Goal: Information Seeking & Learning: Learn about a topic

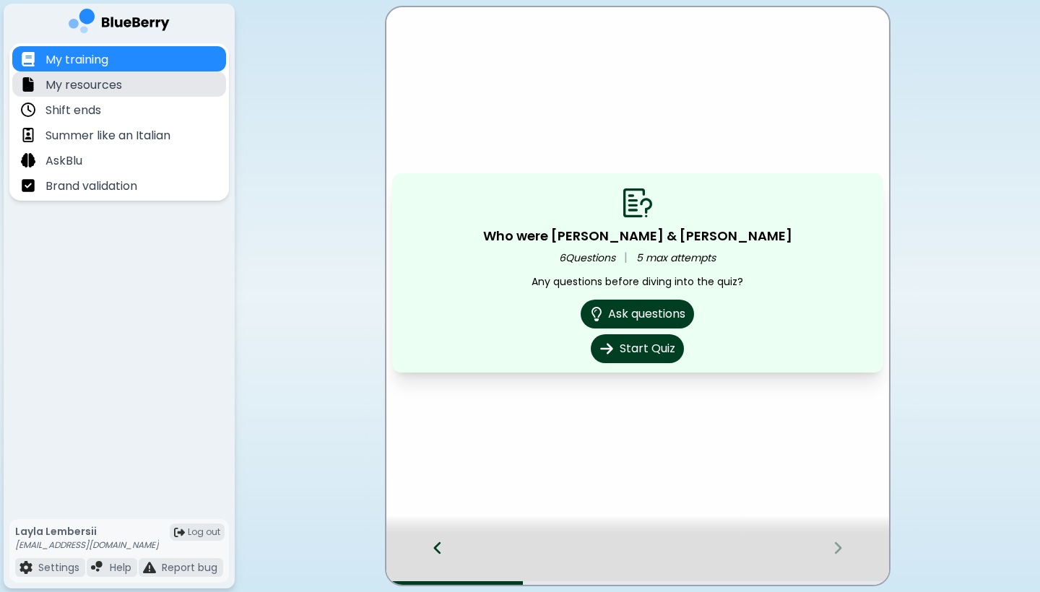
click at [170, 79] on div "My resources" at bounding box center [119, 83] width 214 height 25
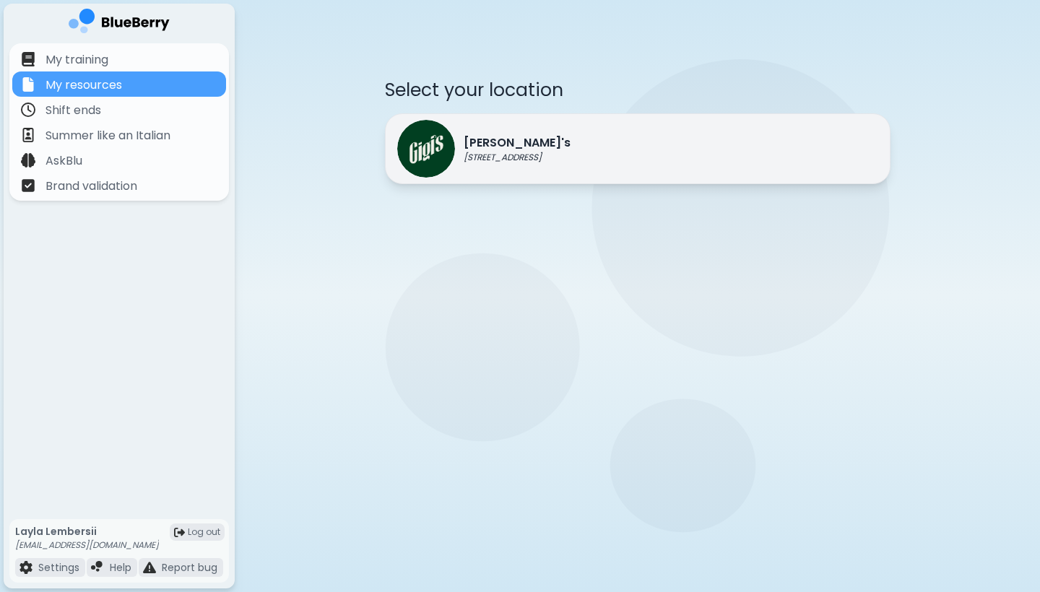
click at [442, 152] on img at bounding box center [426, 149] width 58 height 58
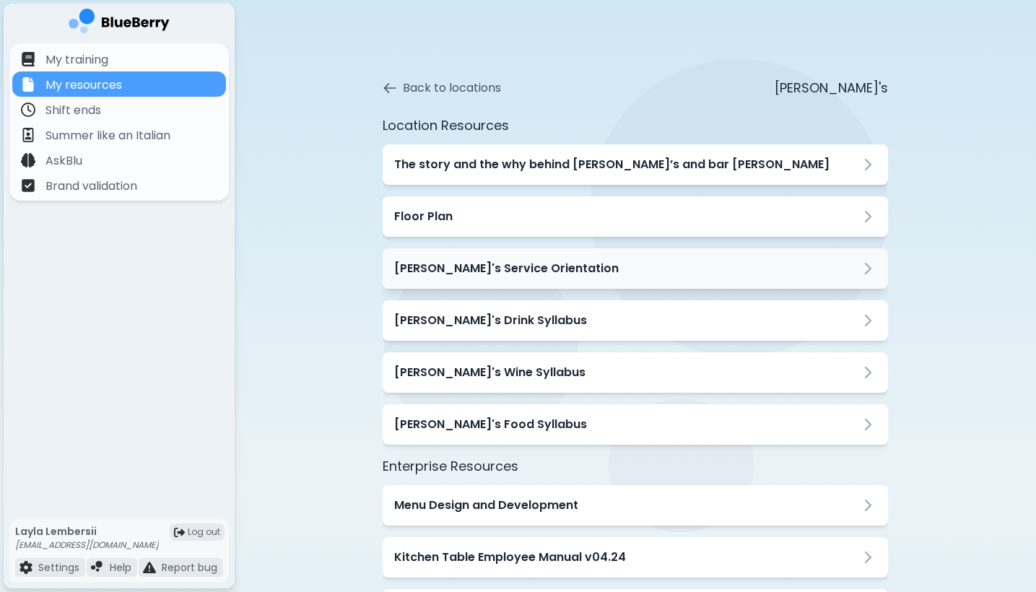
click at [412, 270] on h3 "[PERSON_NAME]'s Service Orientation" at bounding box center [506, 268] width 225 height 17
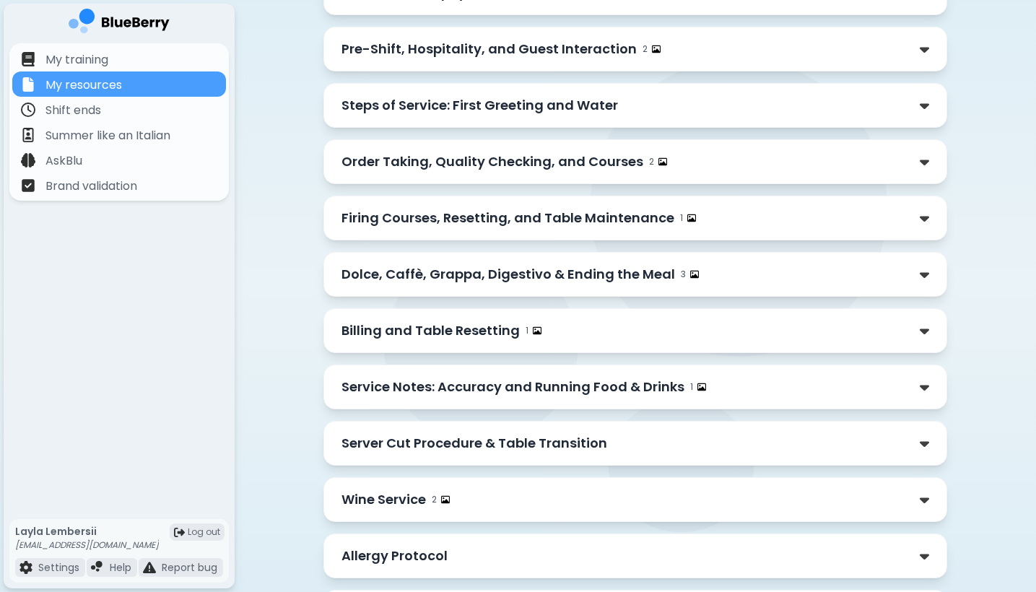
scroll to position [409, 0]
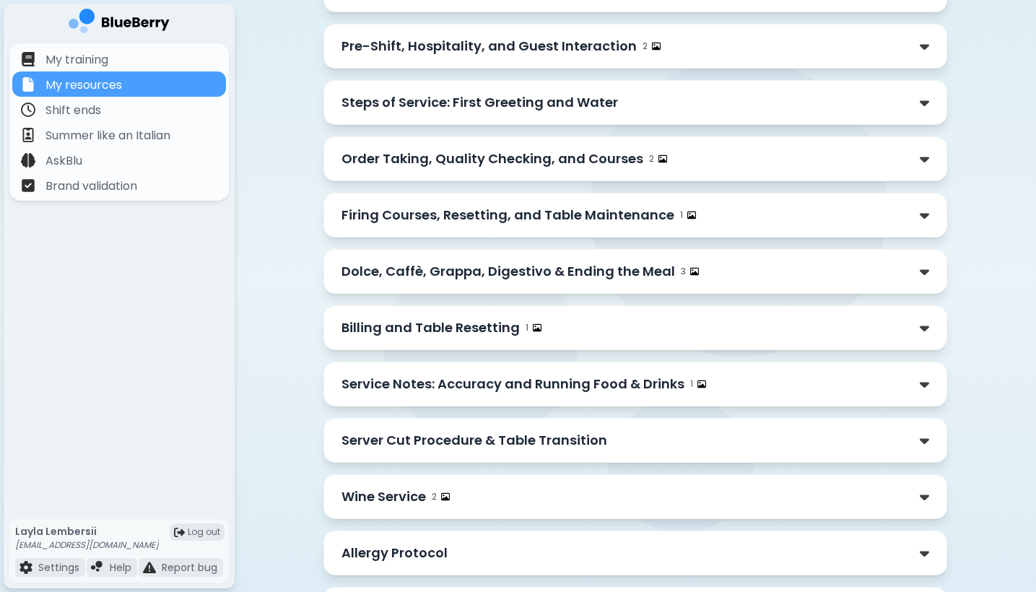
click at [371, 500] on p "Wine Service" at bounding box center [384, 497] width 84 height 20
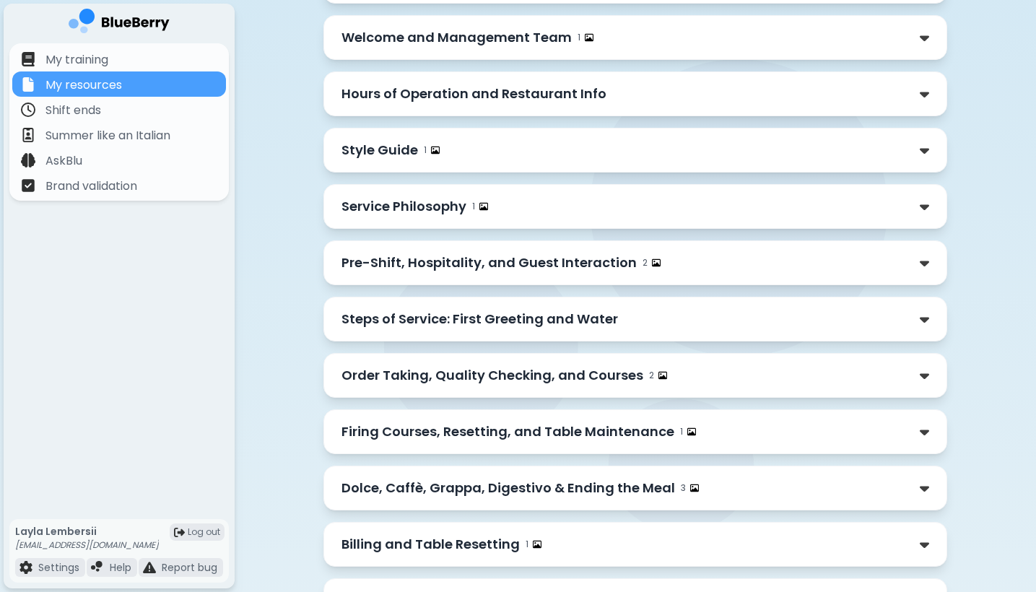
scroll to position [191, 0]
click at [565, 323] on p "Steps of Service: First Greeting and Water" at bounding box center [480, 320] width 277 height 20
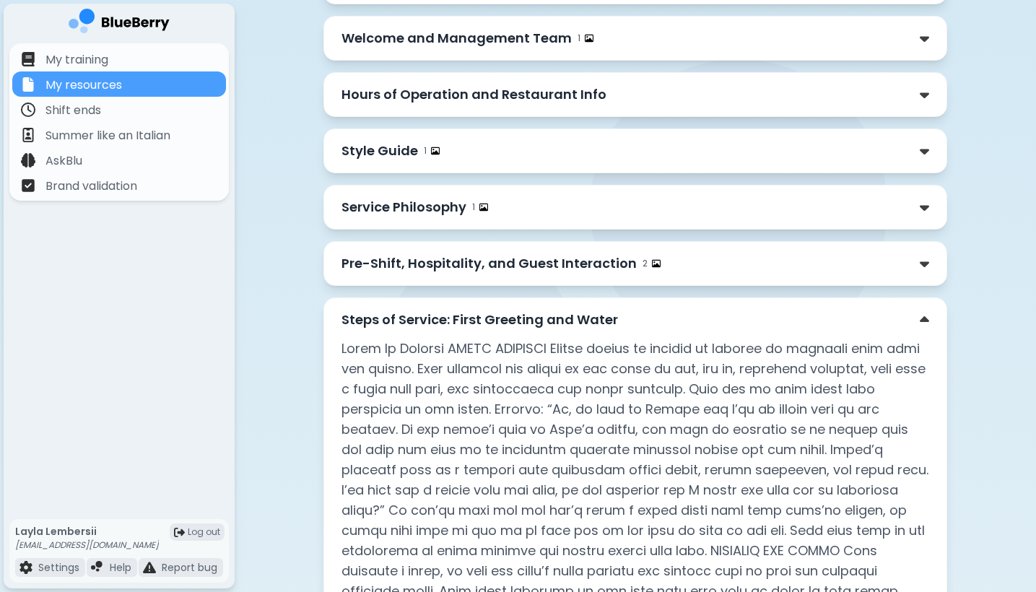
click at [570, 327] on p "Steps of Service: First Greeting and Water" at bounding box center [480, 320] width 277 height 20
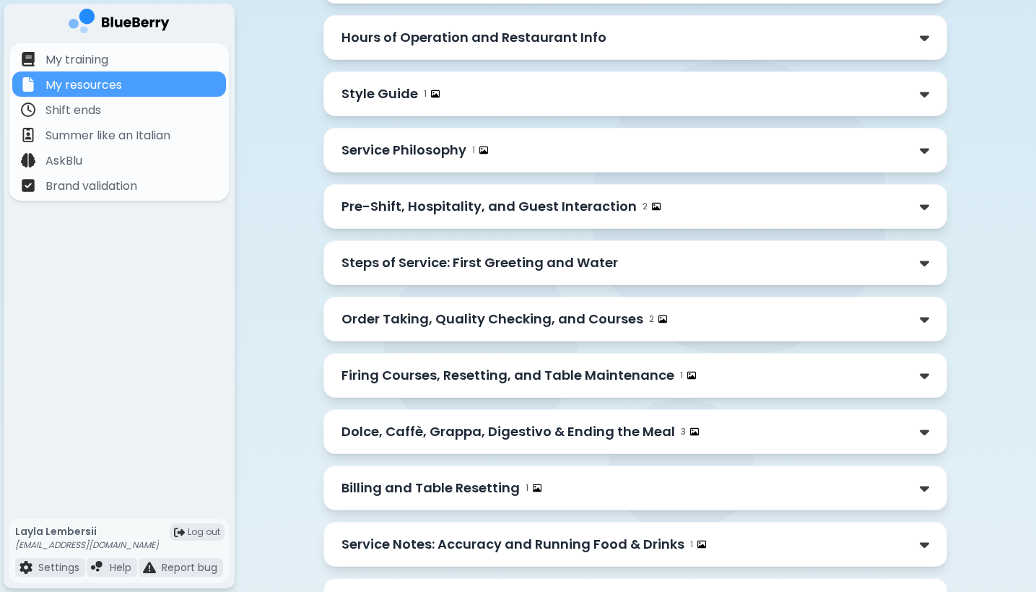
scroll to position [246, 0]
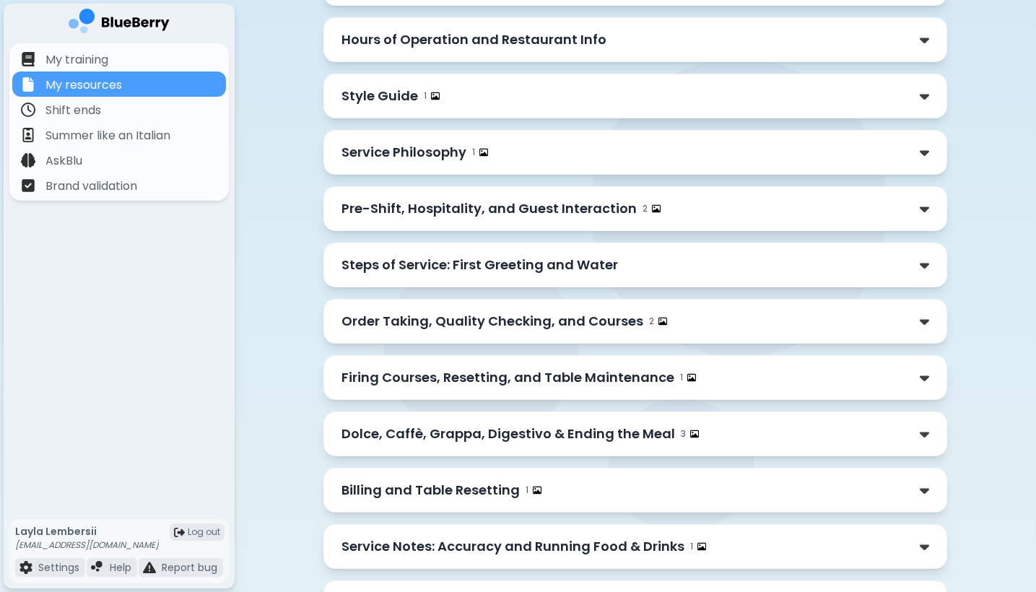
click at [562, 204] on p "Pre-Shift, Hospitality, and Guest Interaction" at bounding box center [489, 209] width 295 height 20
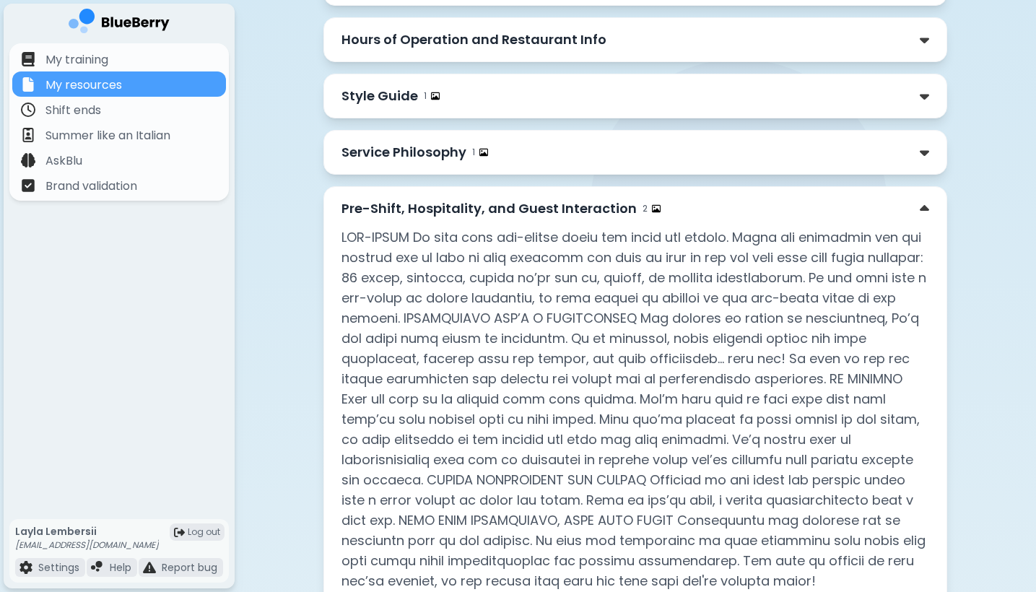
click at [576, 147] on div "Service Philosophy 1" at bounding box center [636, 152] width 588 height 20
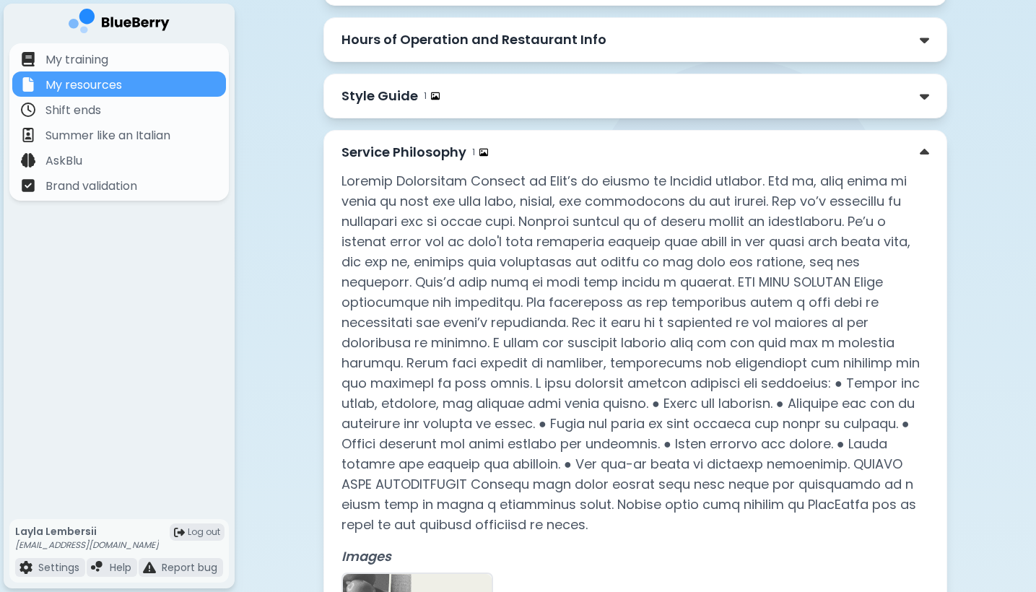
click at [579, 147] on div "Service Philosophy 1" at bounding box center [636, 152] width 588 height 20
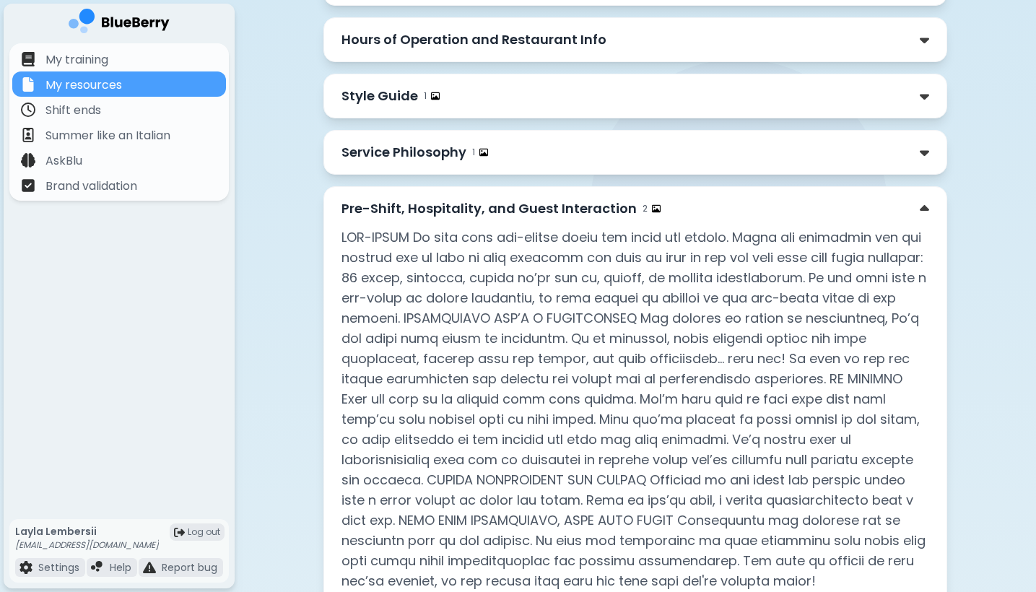
click at [570, 214] on p "Pre-Shift, Hospitality, and Guest Interaction" at bounding box center [489, 209] width 295 height 20
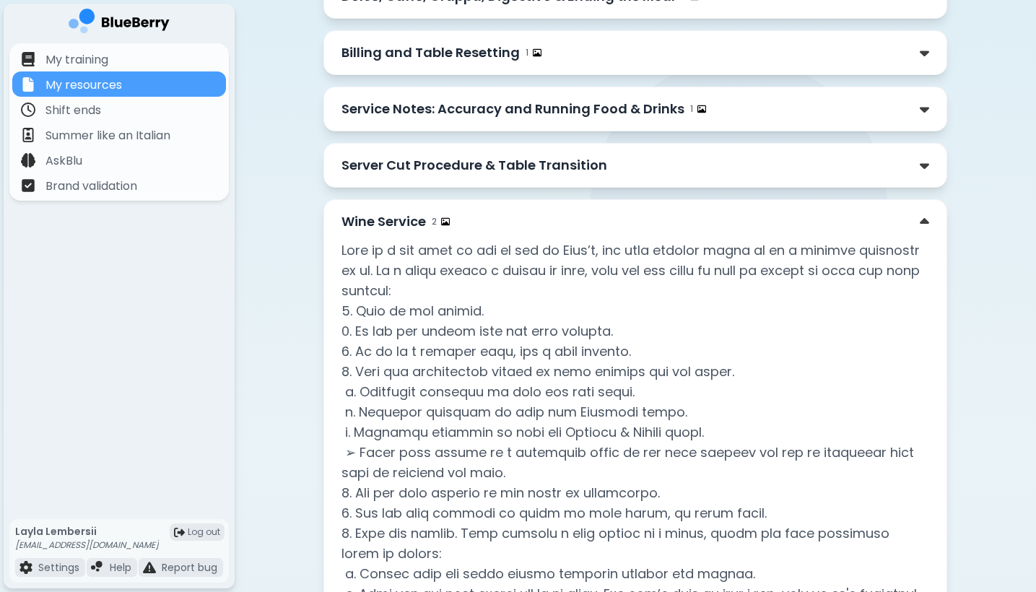
scroll to position [684, 0]
click at [570, 214] on div "Wine Service 2" at bounding box center [636, 221] width 588 height 20
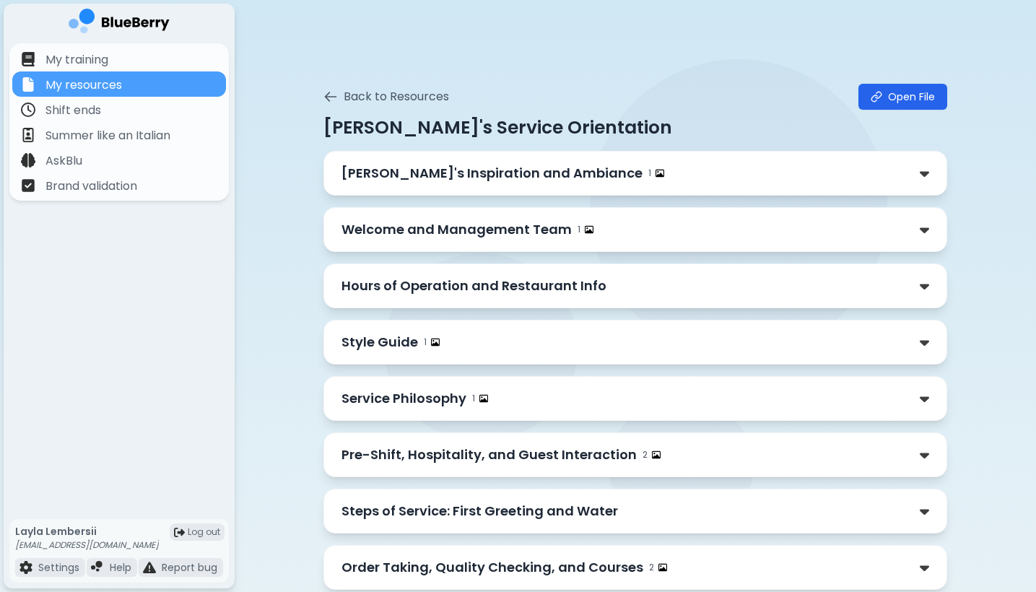
scroll to position [0, 0]
click at [331, 93] on icon at bounding box center [330, 97] width 14 height 14
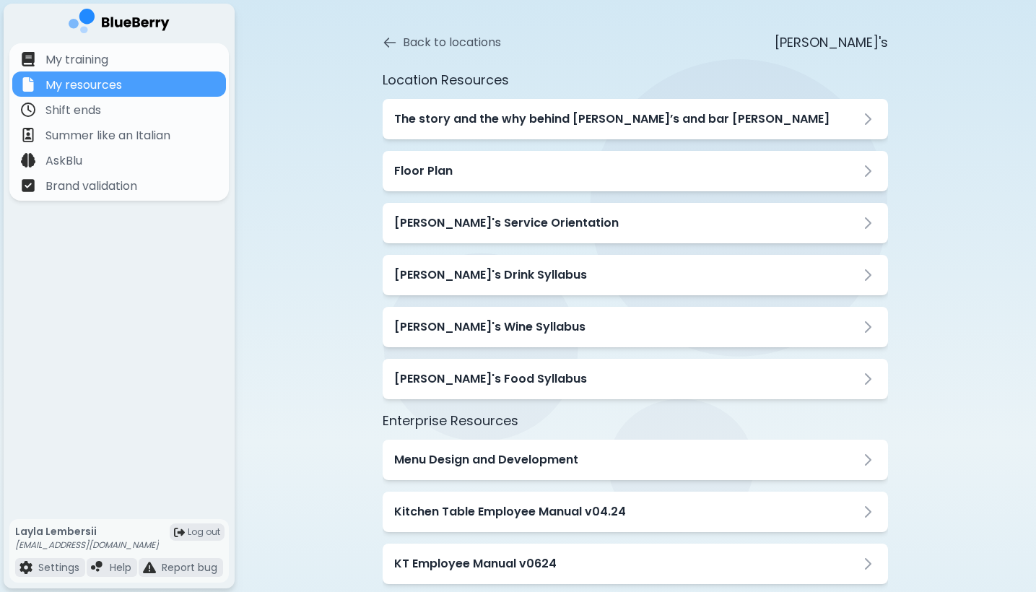
scroll to position [52, 0]
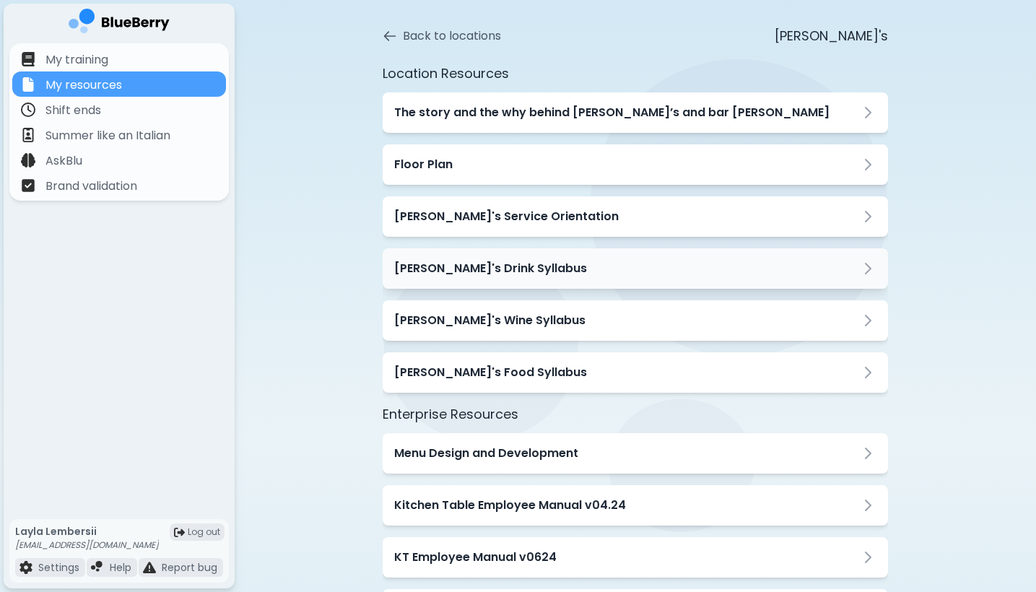
click at [435, 273] on h3 "[PERSON_NAME]'s Drink Syllabus" at bounding box center [490, 268] width 193 height 17
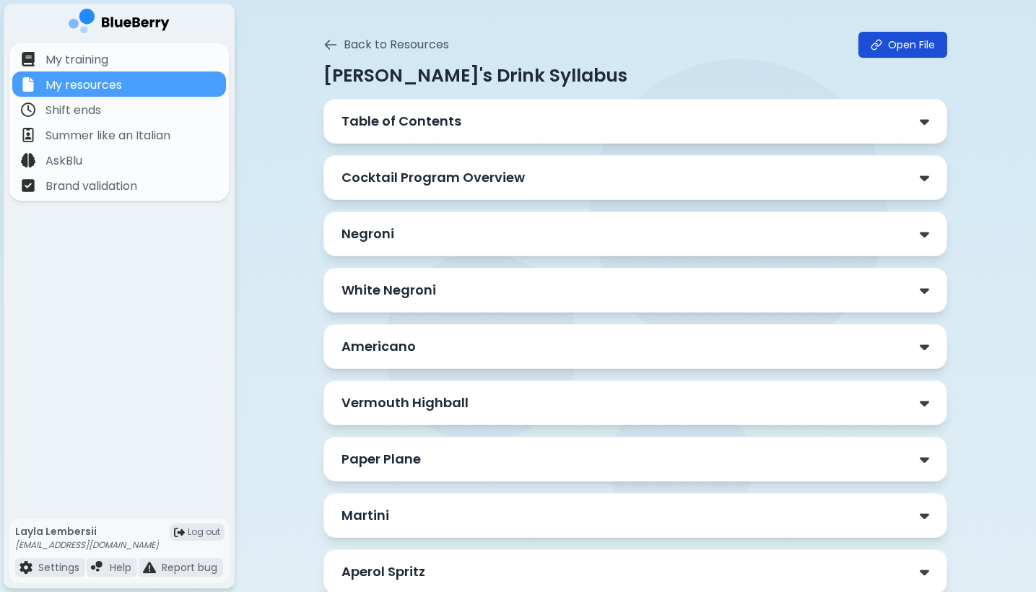
click at [871, 49] on icon at bounding box center [877, 45] width 12 height 12
click at [328, 44] on icon at bounding box center [330, 45] width 14 height 14
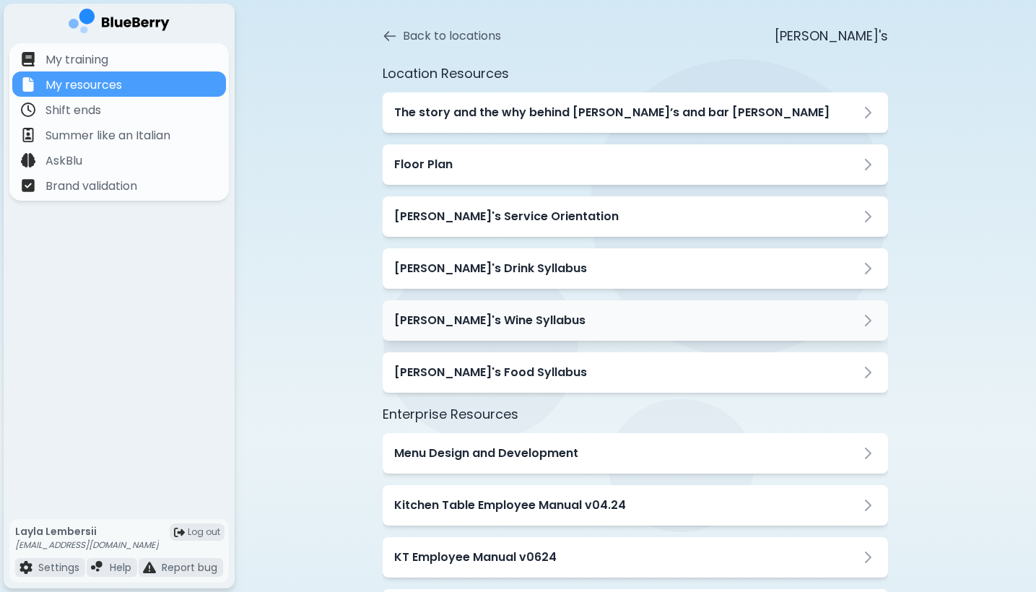
click at [440, 339] on div "[PERSON_NAME]'s Wine Syllabus" at bounding box center [635, 320] width 505 height 40
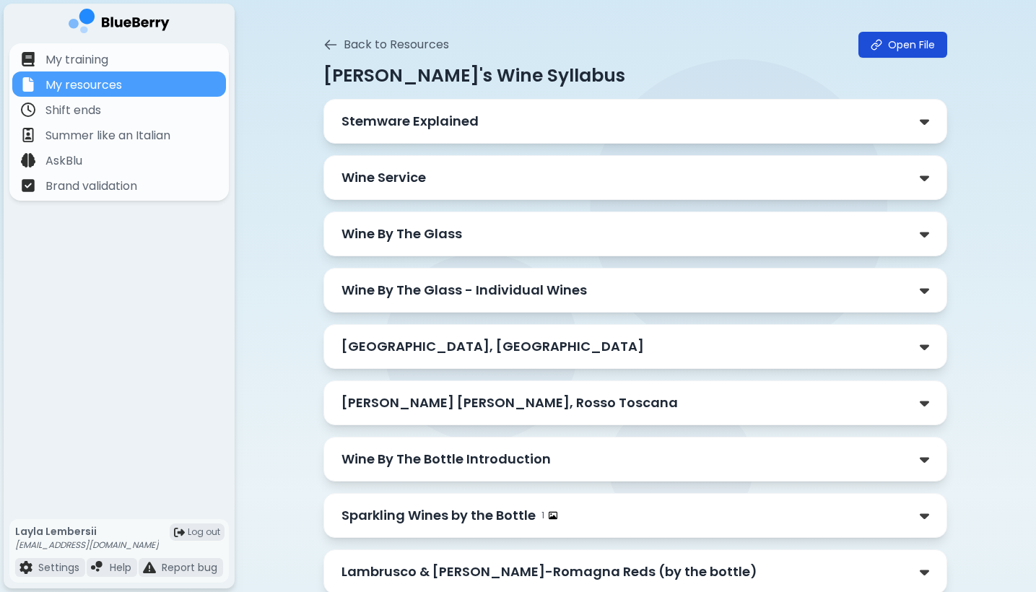
click at [883, 51] on link "Open File" at bounding box center [902, 45] width 89 height 26
